Goal: Transaction & Acquisition: Purchase product/service

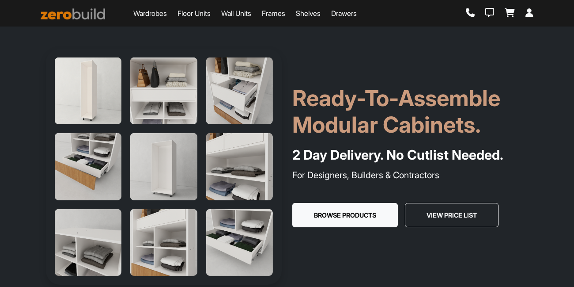
click at [154, 10] on link "Wardrobes" at bounding box center [150, 13] width 34 height 11
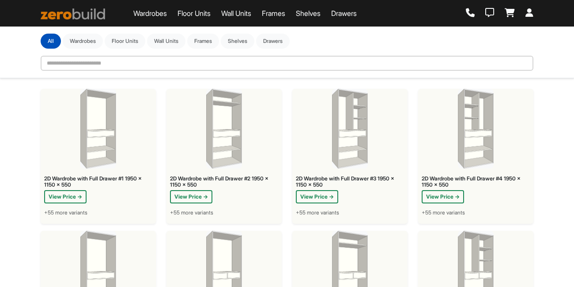
click at [115, 135] on img at bounding box center [98, 129] width 36 height 80
